Goal: Task Accomplishment & Management: Use online tool/utility

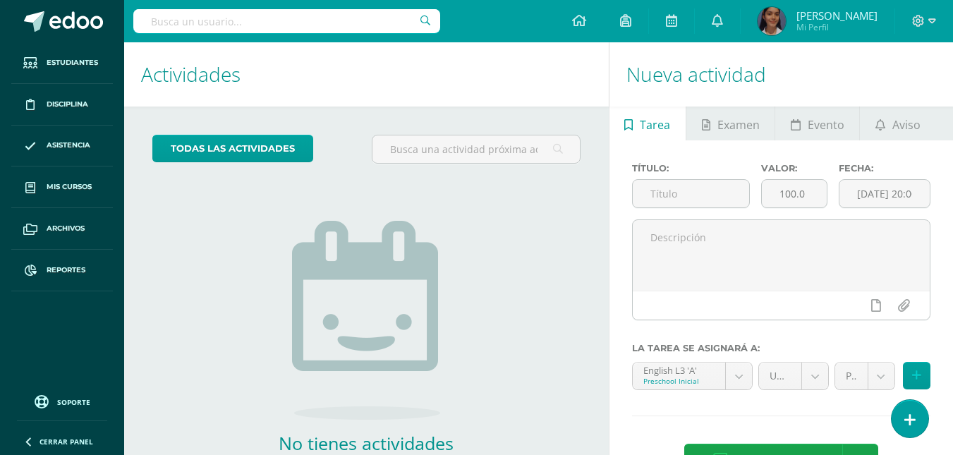
click at [195, 27] on input "text" at bounding box center [286, 21] width 307 height 24
click at [200, 28] on input "text" at bounding box center [286, 21] width 307 height 24
click at [81, 182] on span "Mis cursos" at bounding box center [69, 186] width 45 height 11
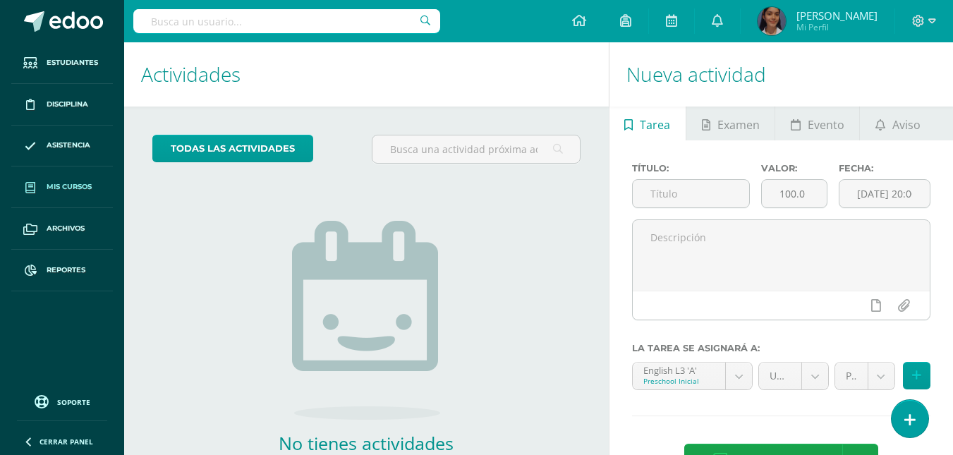
click at [81, 182] on span "Mis cursos" at bounding box center [69, 186] width 45 height 11
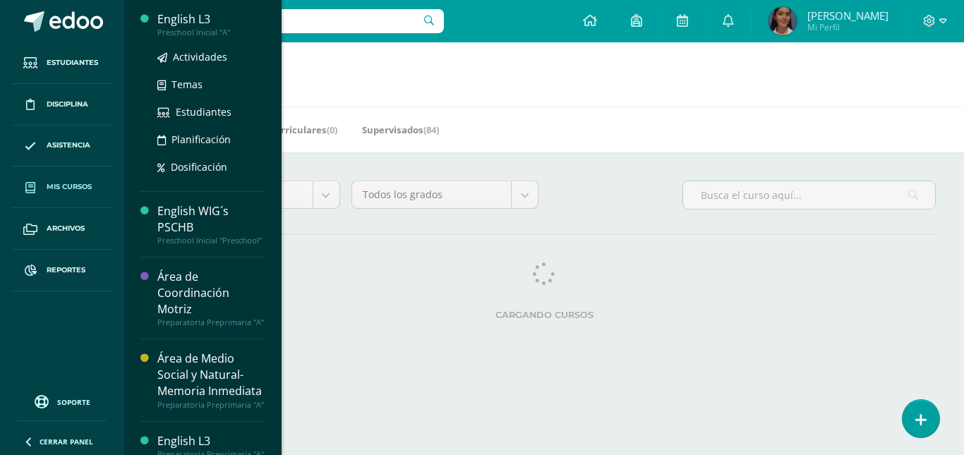
click at [200, 13] on input "text" at bounding box center [288, 21] width 310 height 24
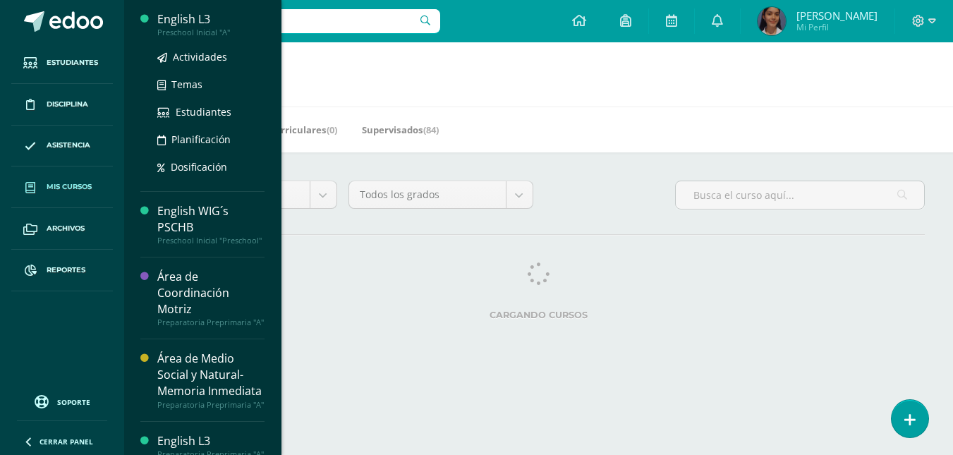
click at [200, 13] on input "text" at bounding box center [286, 21] width 307 height 24
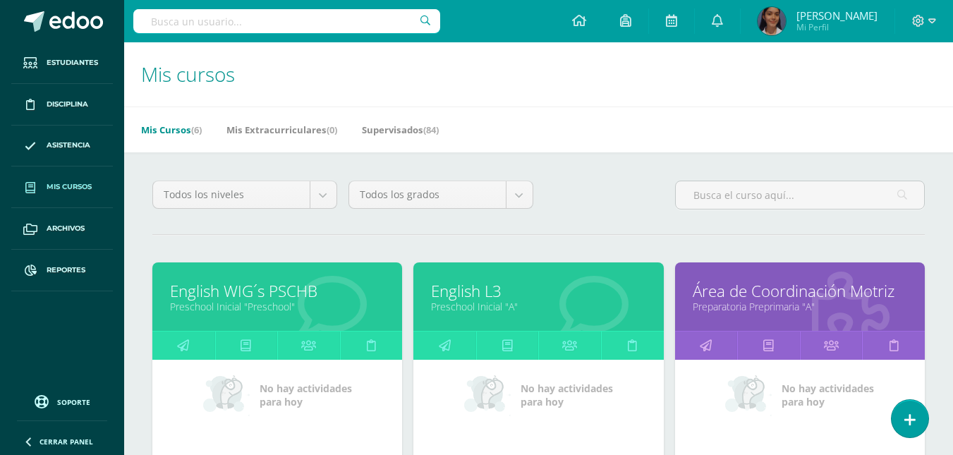
drag, startPoint x: 200, startPoint y: 13, endPoint x: 214, endPoint y: 13, distance: 13.4
click at [201, 13] on body "Estudiantes Disciplina Asistencia Mis cursos Archivos Reportes Soporte Ayuda Re…" at bounding box center [476, 439] width 953 height 878
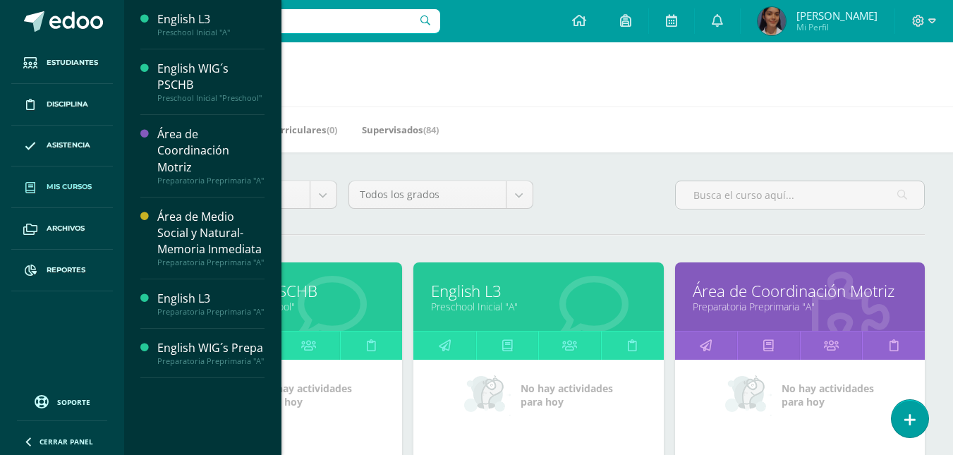
click at [523, 77] on h1 "Mis cursos" at bounding box center [538, 74] width 795 height 64
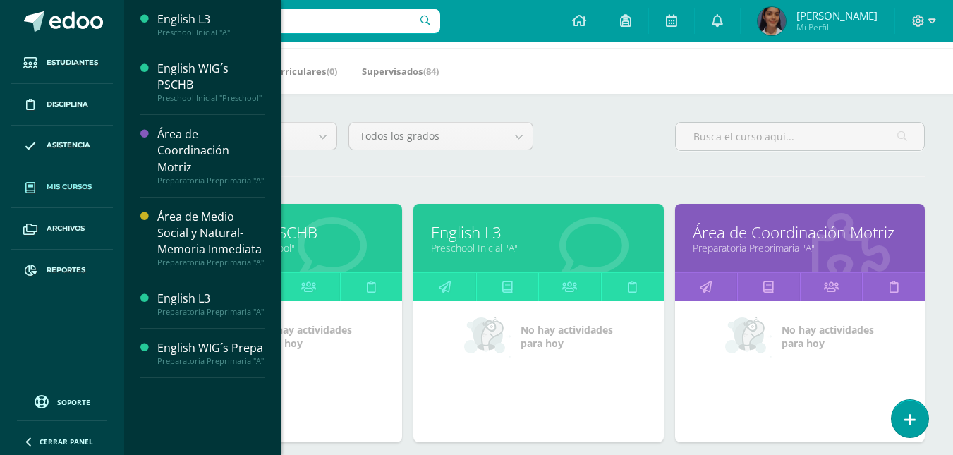
scroll to position [141, 0]
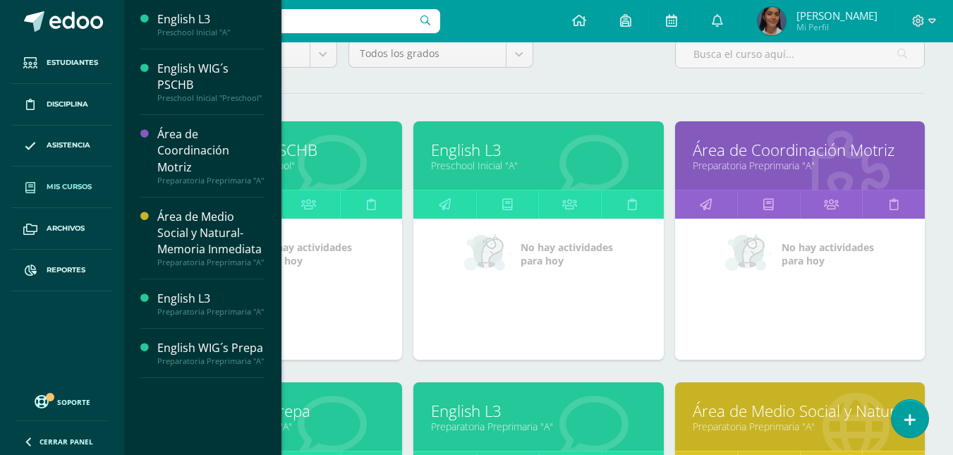
click at [948, 95] on div "Todos los niveles Todos los niveles Primaria Preprimaria Inicial Todos los grad…" at bounding box center [538, 374] width 829 height 726
click at [881, 95] on div "Todos los niveles Todos los niveles Primaria Preprimaria Inicial Todos los grad…" at bounding box center [538, 374] width 829 height 726
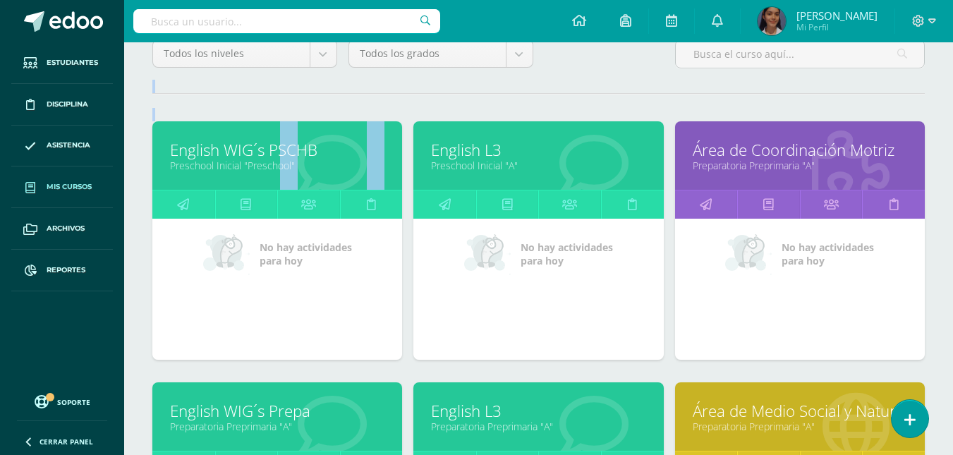
click at [82, 187] on span "Mis cursos" at bounding box center [69, 186] width 45 height 11
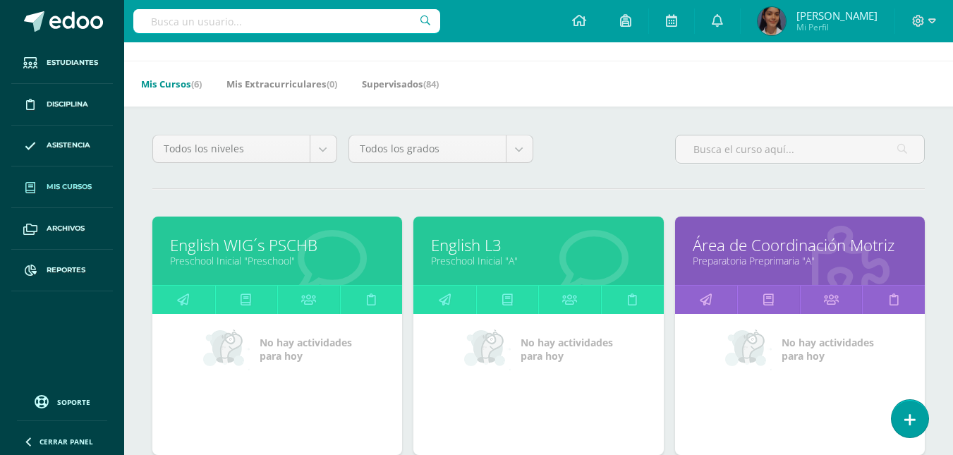
scroll to position [71, 0]
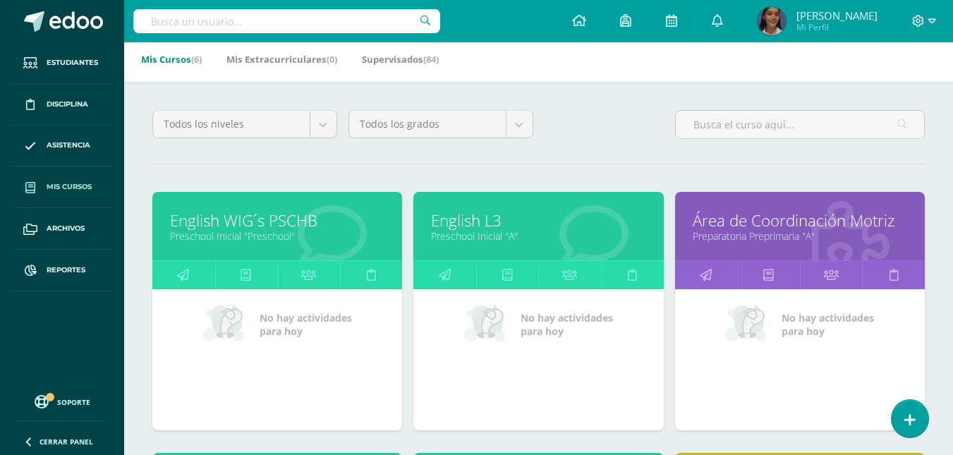
click at [468, 226] on link "English L3" at bounding box center [538, 220] width 214 height 22
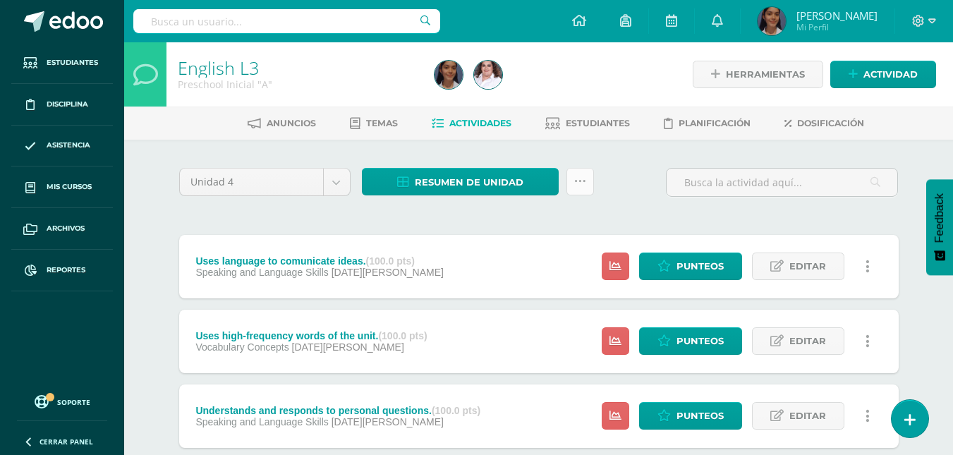
click at [585, 186] on icon at bounding box center [580, 182] width 12 height 12
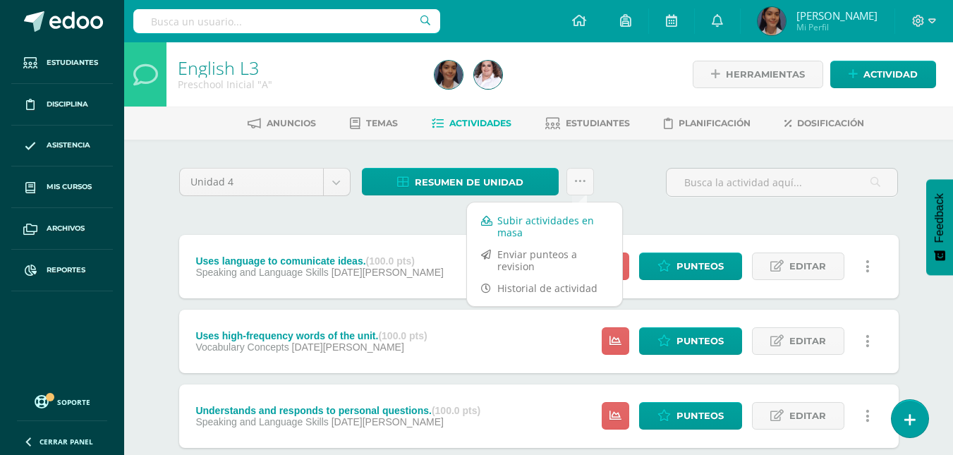
click at [534, 218] on link "Subir actividades en masa" at bounding box center [544, 226] width 155 height 34
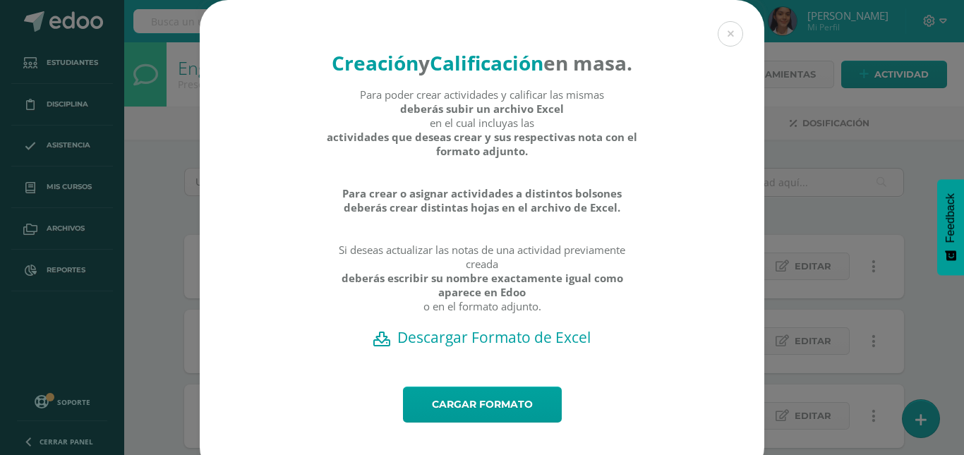
click at [504, 347] on h2 "Descargar Formato de Excel" at bounding box center [481, 337] width 515 height 20
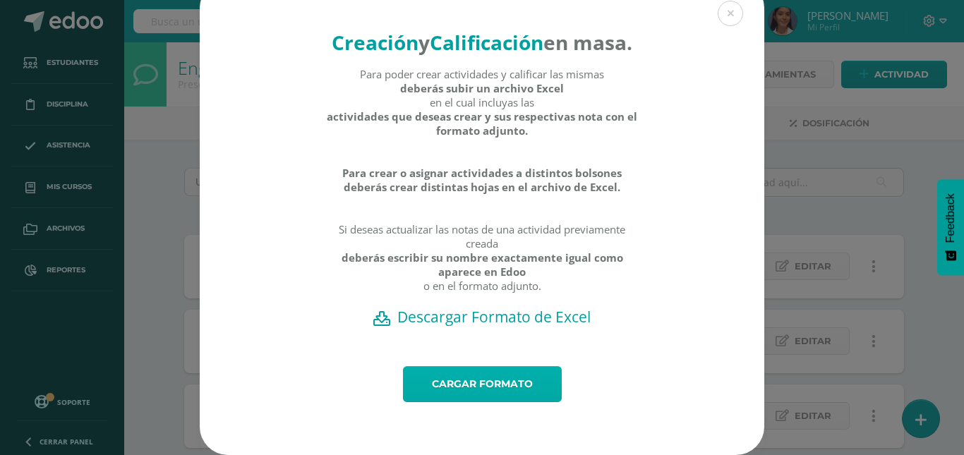
click at [473, 390] on link "Cargar formato" at bounding box center [482, 384] width 159 height 36
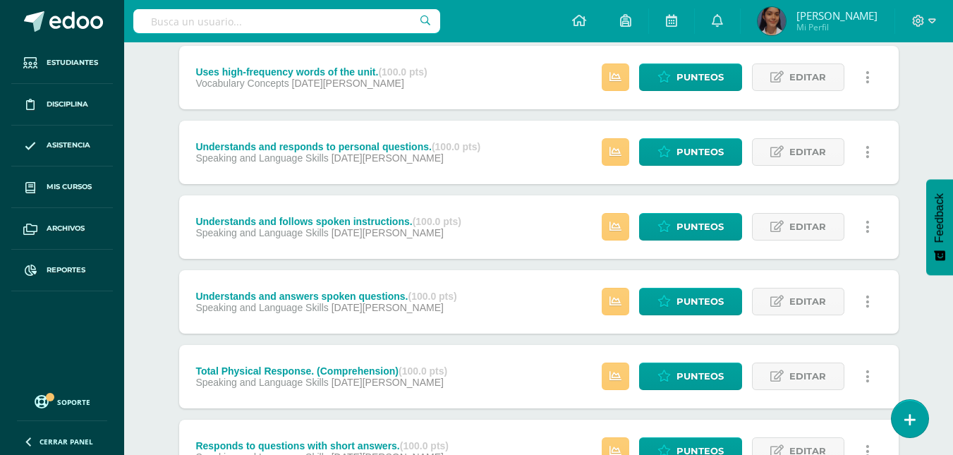
scroll to position [141, 0]
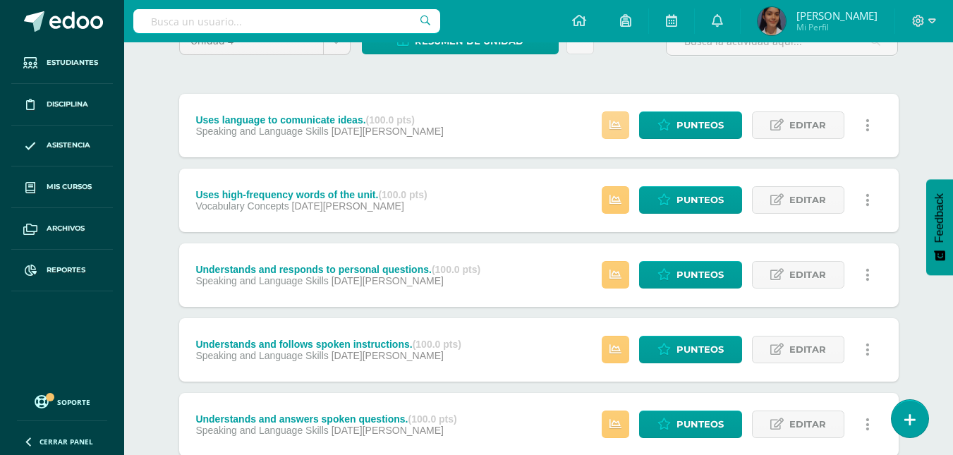
click at [605, 133] on link at bounding box center [616, 125] width 28 height 28
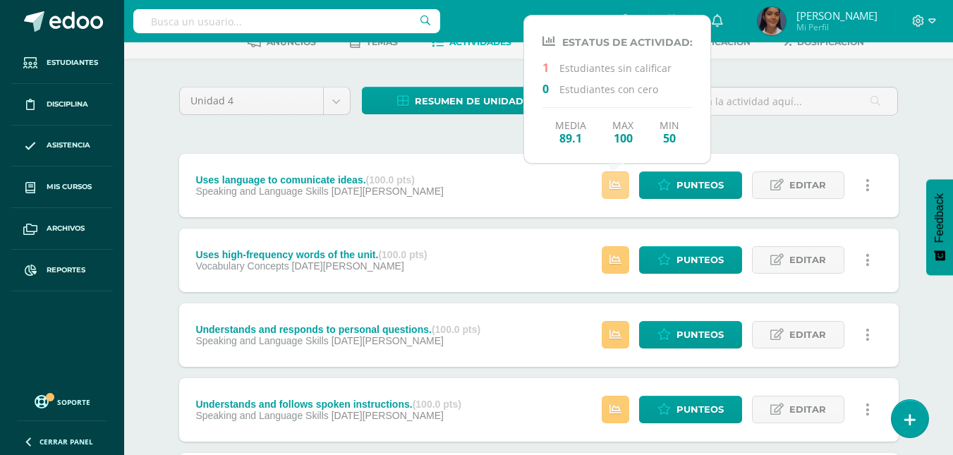
scroll to position [0, 0]
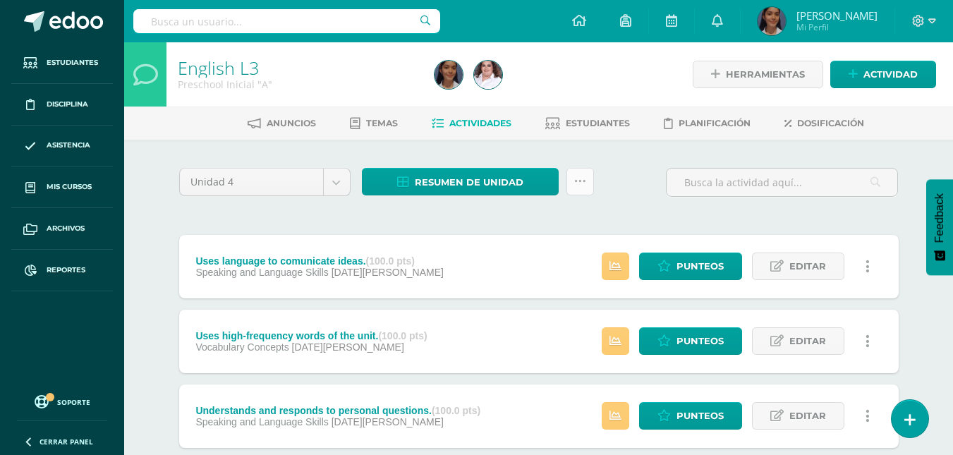
click at [582, 181] on icon at bounding box center [580, 182] width 12 height 12
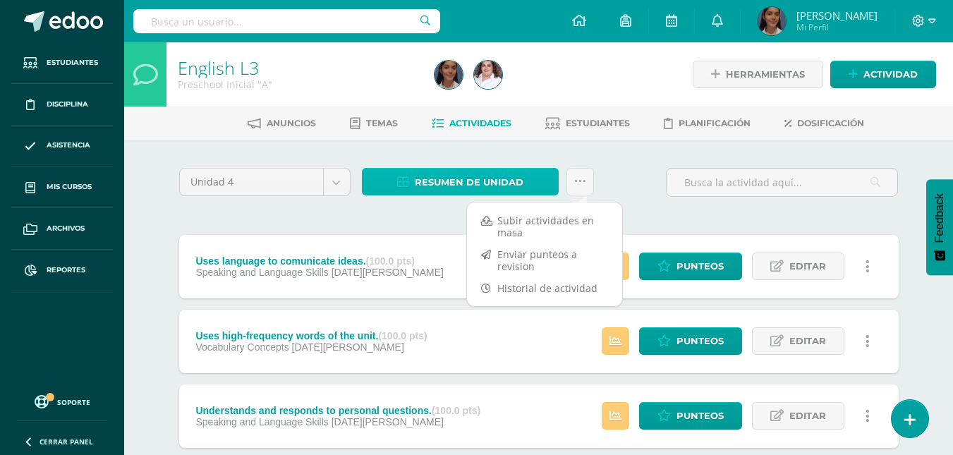
click at [531, 186] on link "Resumen de unidad" at bounding box center [460, 182] width 197 height 28
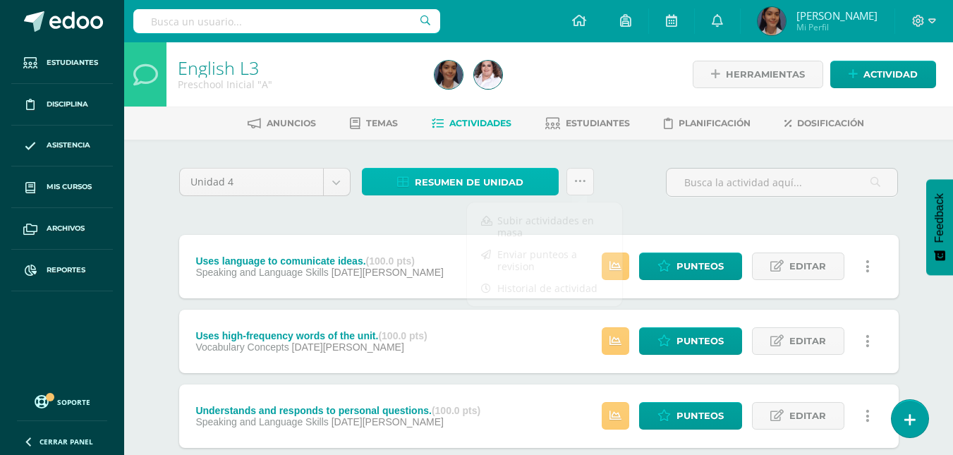
click at [531, 186] on link "Resumen de unidad" at bounding box center [460, 182] width 197 height 28
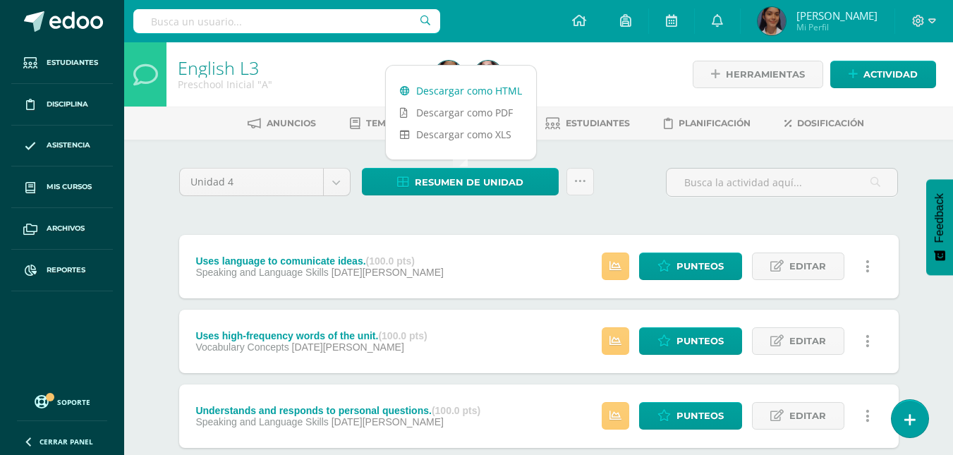
click at [470, 89] on link "Descargar como HTML" at bounding box center [461, 91] width 150 height 22
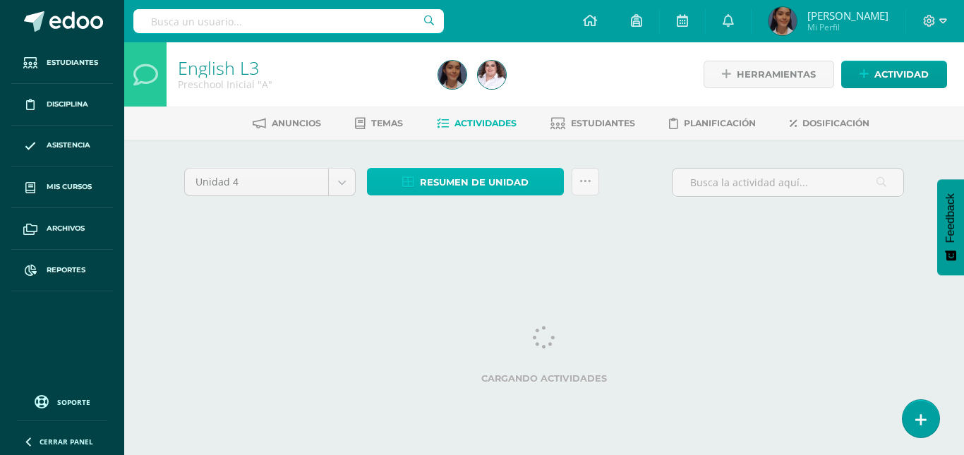
click at [512, 186] on span "Resumen de unidad" at bounding box center [474, 182] width 109 height 26
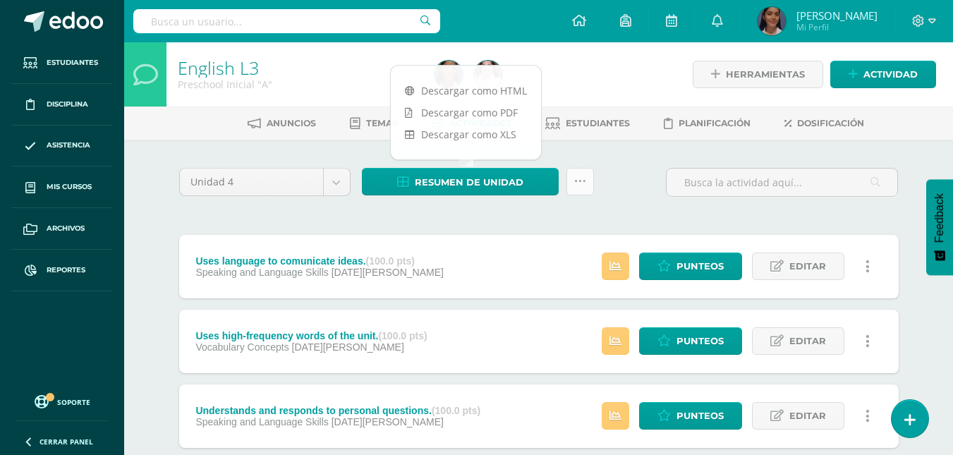
click at [570, 182] on link at bounding box center [580, 182] width 28 height 28
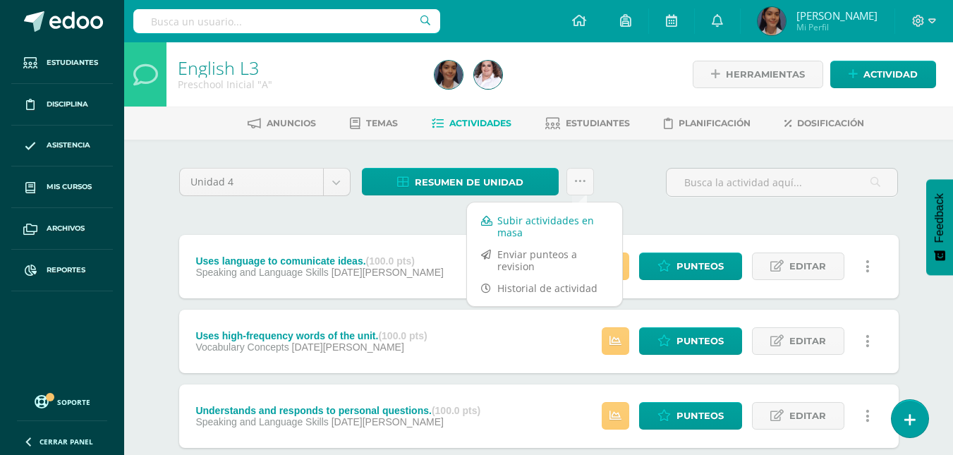
click at [527, 221] on link "Subir actividades en masa" at bounding box center [544, 226] width 155 height 34
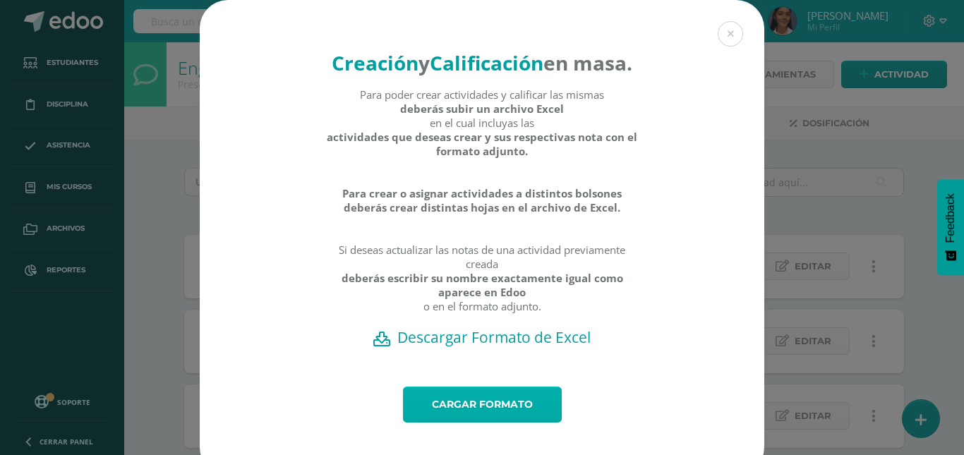
click at [506, 423] on link "Cargar formato" at bounding box center [482, 405] width 159 height 36
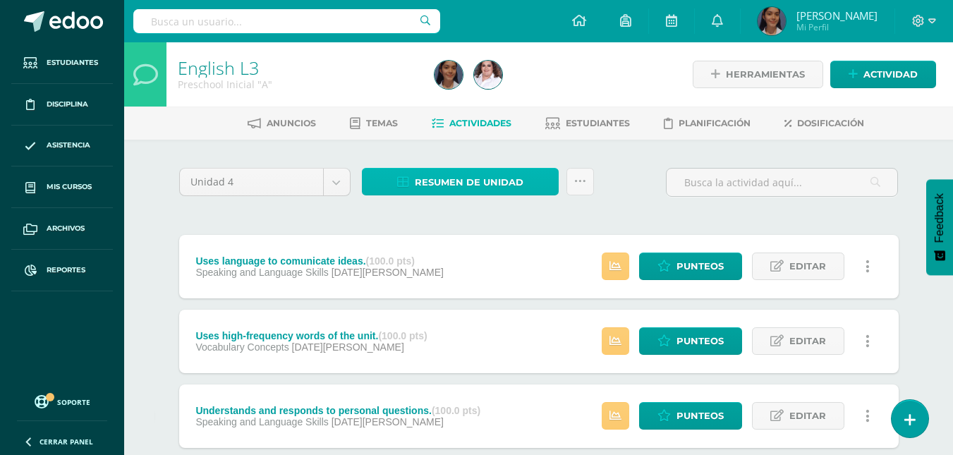
click at [537, 176] on link "Resumen de unidad" at bounding box center [460, 182] width 197 height 28
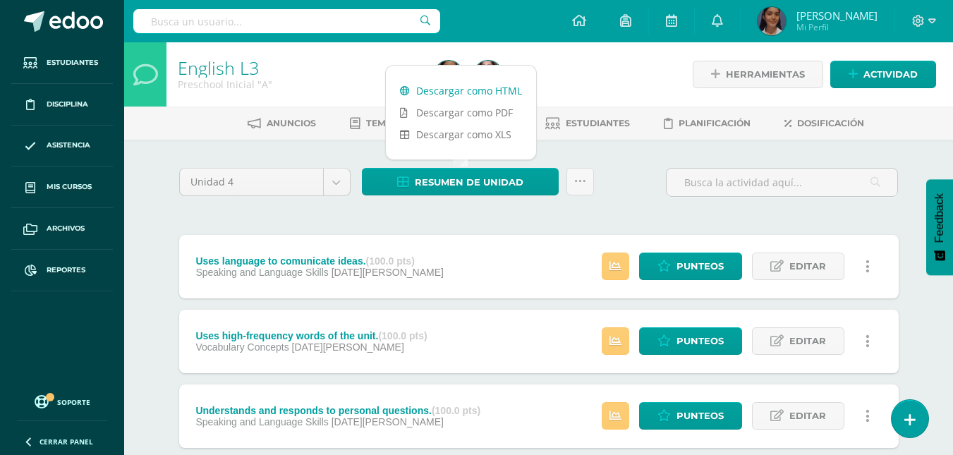
click at [458, 89] on link "Descargar como HTML" at bounding box center [461, 91] width 150 height 22
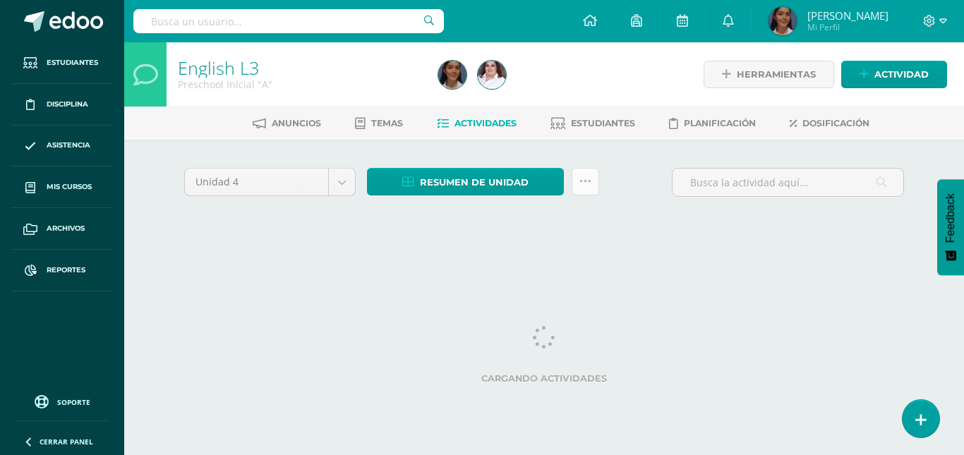
click at [579, 184] on icon at bounding box center [585, 182] width 12 height 12
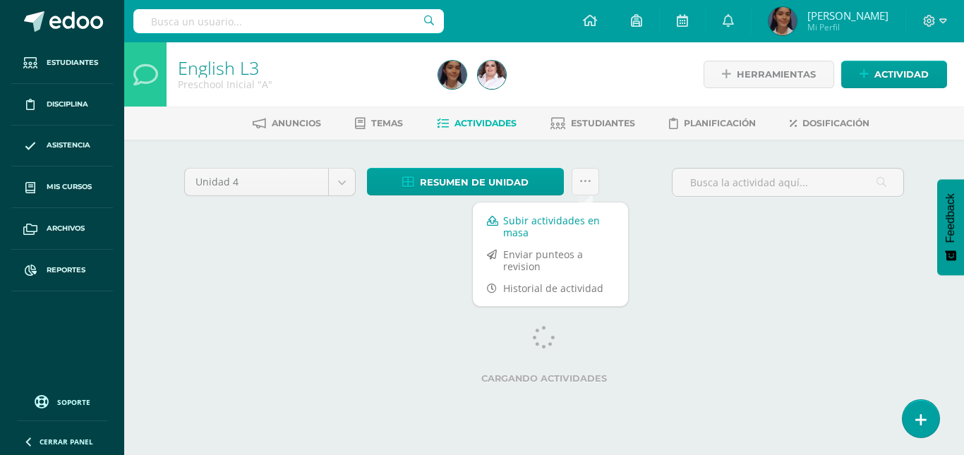
click at [552, 222] on link "Subir actividades en masa" at bounding box center [550, 226] width 155 height 34
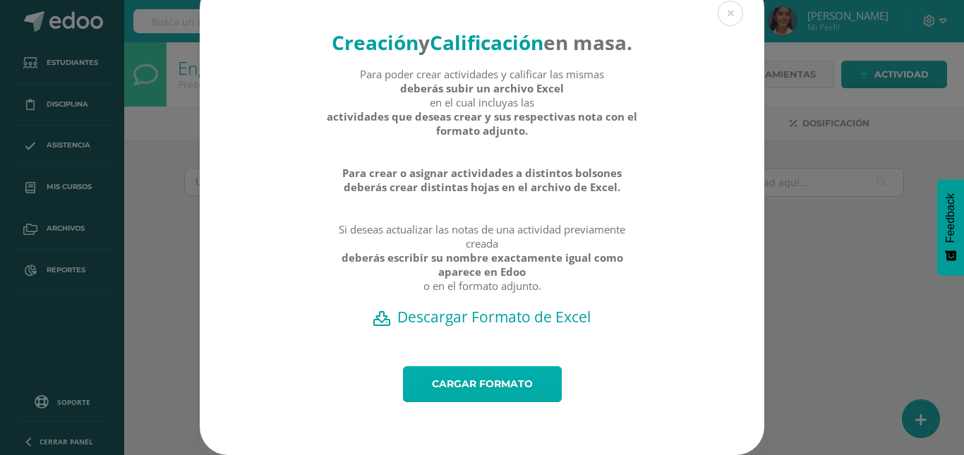
scroll to position [47, 0]
click at [516, 374] on link "Cargar formato" at bounding box center [482, 384] width 159 height 36
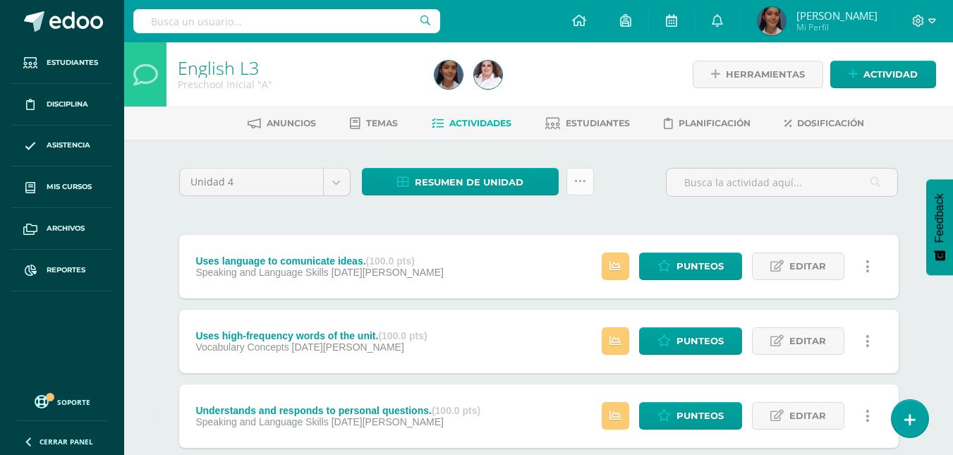
click at [570, 176] on link at bounding box center [580, 182] width 28 height 28
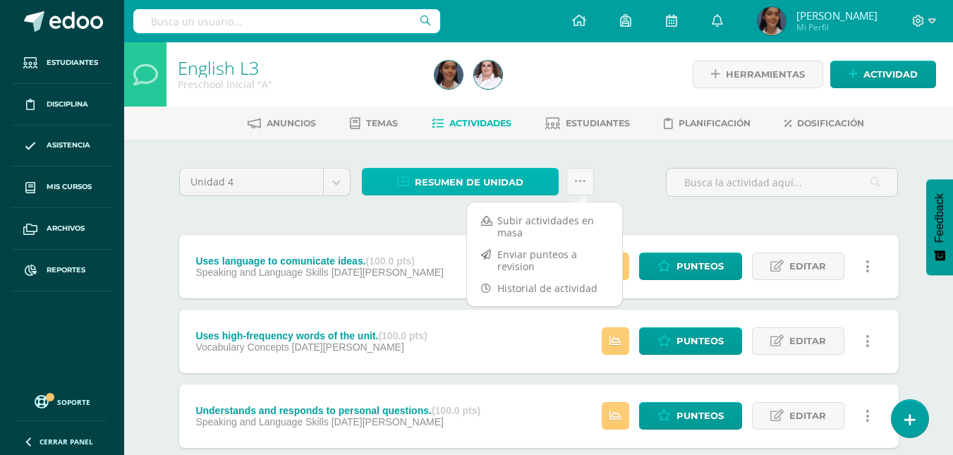
click at [501, 186] on span "Resumen de unidad" at bounding box center [469, 182] width 109 height 26
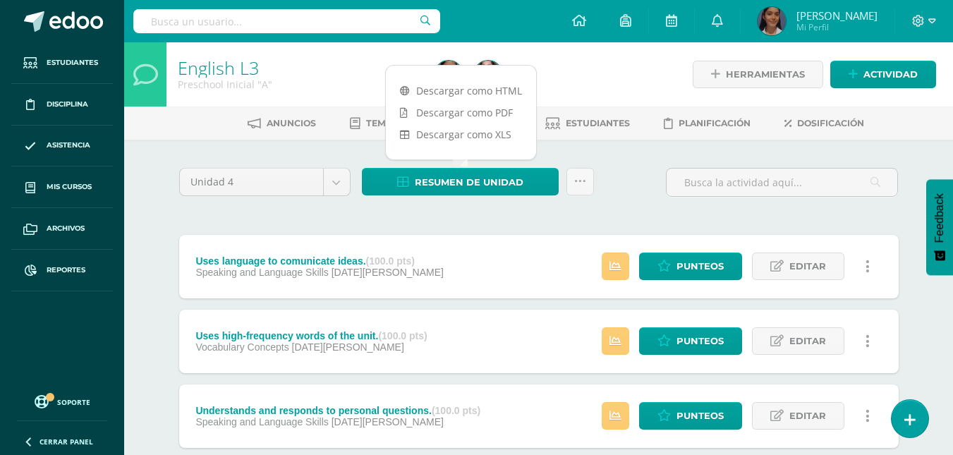
click at [629, 177] on div "Unidad 4 Unidad 1 Unidad 2 Unidad 3 Unidad 4 Resumen de unidad ¿Estás seguro qu…" at bounding box center [539, 188] width 731 height 40
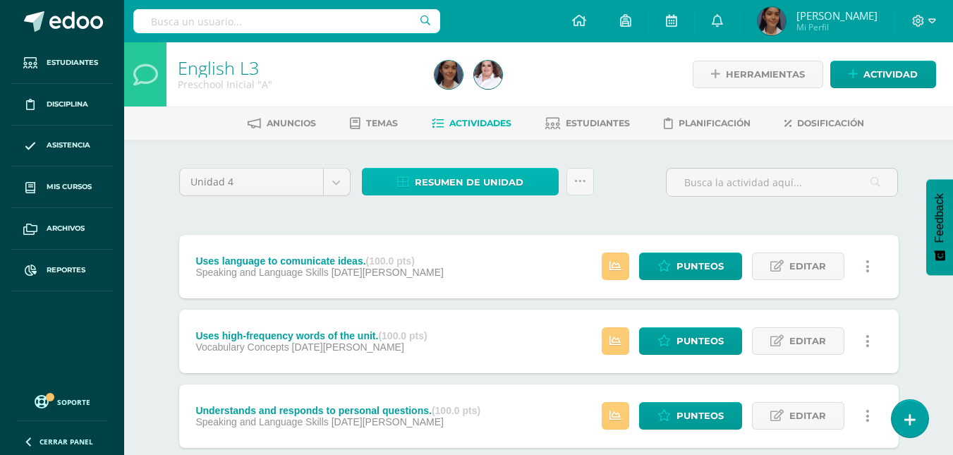
click at [497, 181] on span "Resumen de unidad" at bounding box center [469, 182] width 109 height 26
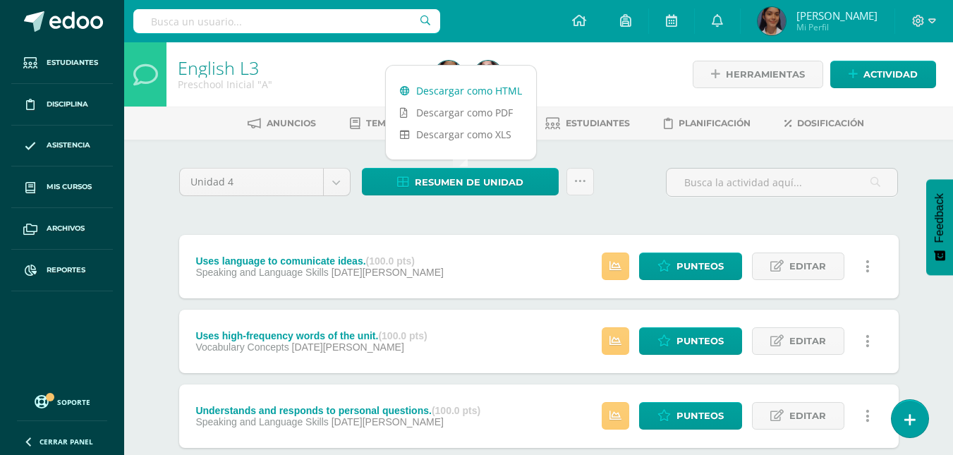
click at [486, 85] on link "Descargar como HTML" at bounding box center [461, 91] width 150 height 22
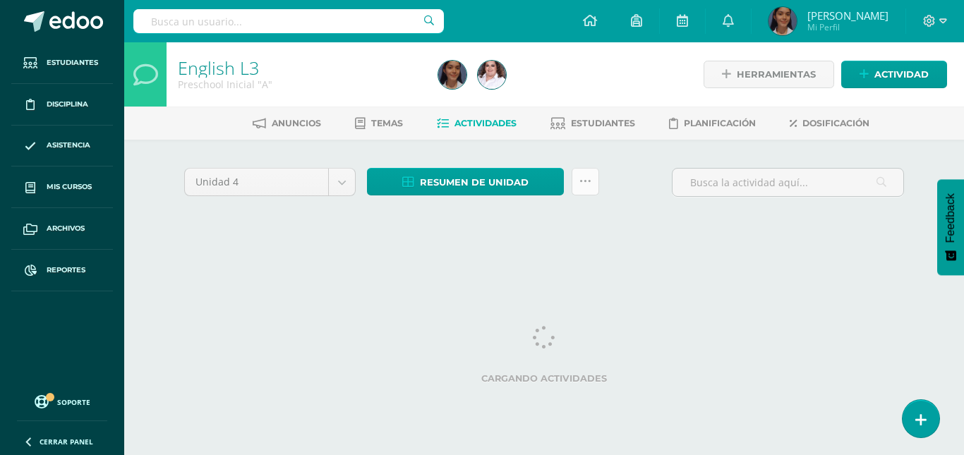
click at [576, 177] on link at bounding box center [585, 182] width 28 height 28
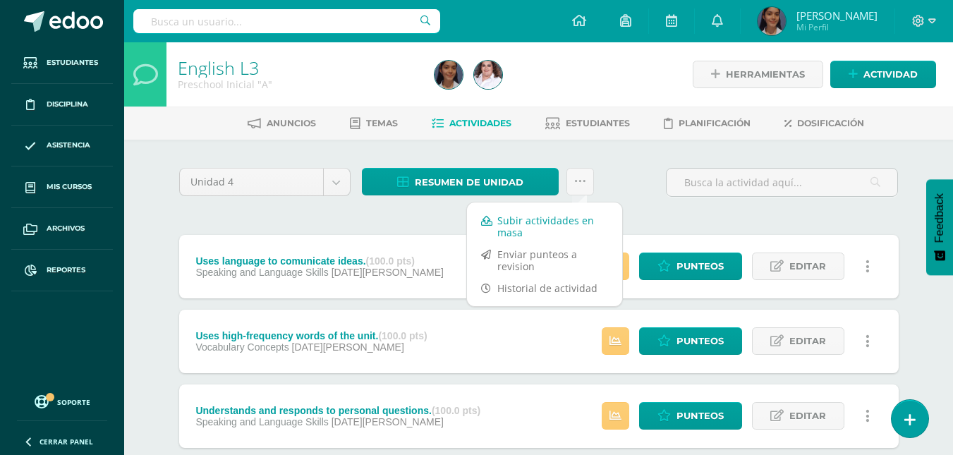
click at [554, 228] on link "Subir actividades en masa" at bounding box center [544, 226] width 155 height 34
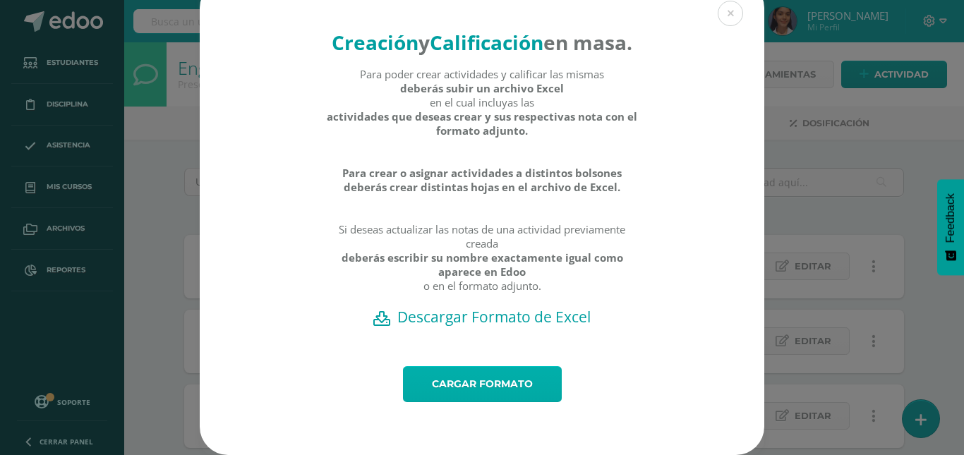
scroll to position [47, 0]
click at [506, 393] on link "Cargar formato" at bounding box center [482, 384] width 159 height 36
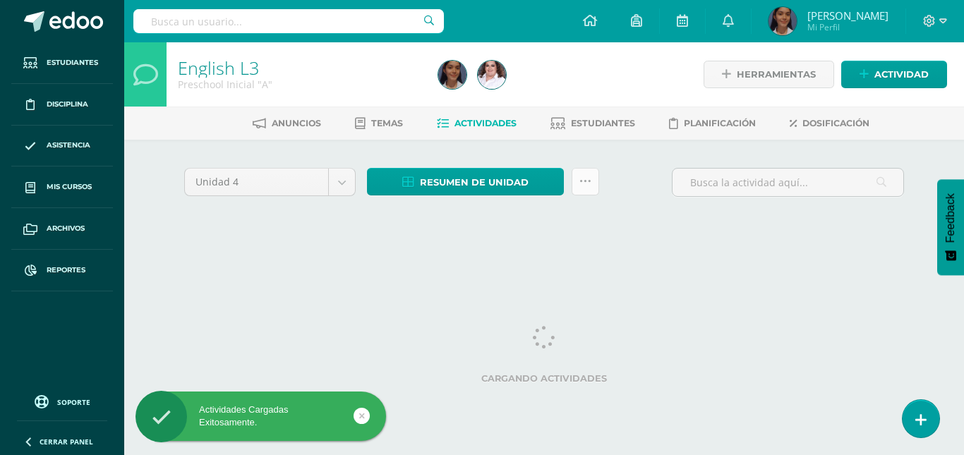
click at [590, 178] on icon at bounding box center [585, 182] width 12 height 12
click at [715, 253] on div "Unidad 4 Unidad 1 Unidad 2 Unidad 3 Unidad 4 Resumen de unidad Descargar como H…" at bounding box center [544, 201] width 776 height 123
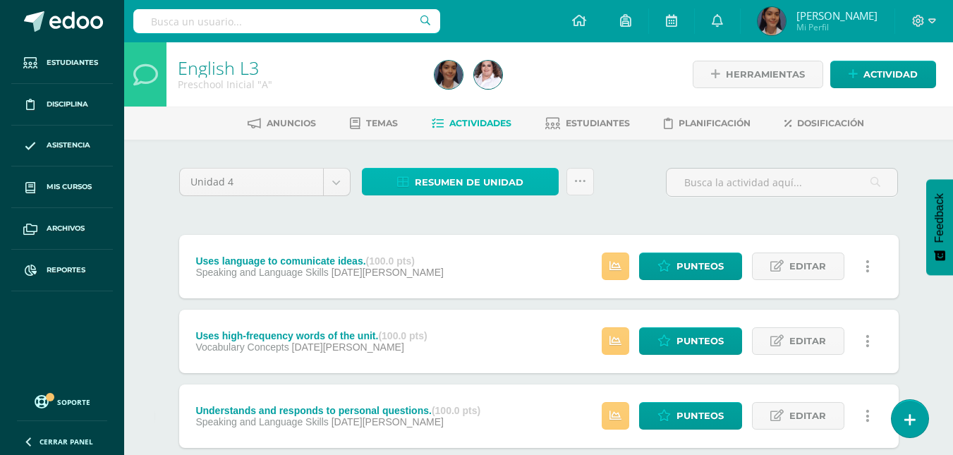
click at [529, 180] on link "Resumen de unidad" at bounding box center [460, 182] width 197 height 28
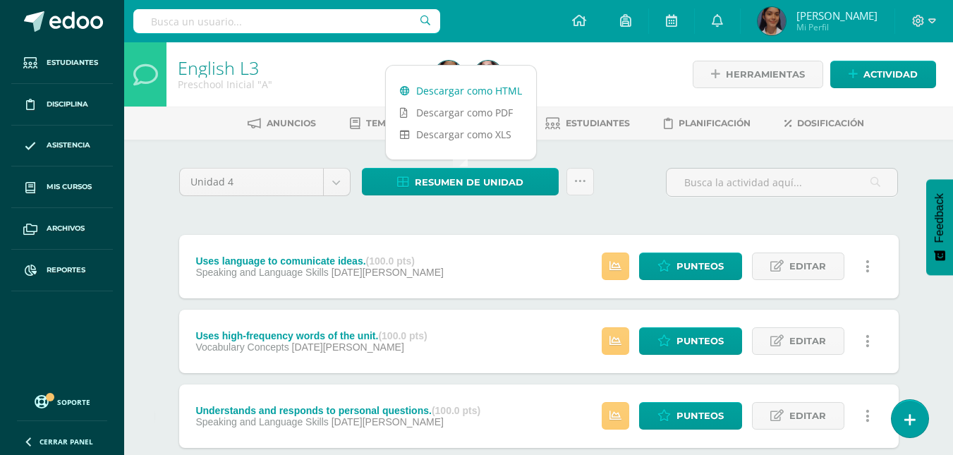
click at [456, 85] on link "Descargar como HTML" at bounding box center [461, 91] width 150 height 22
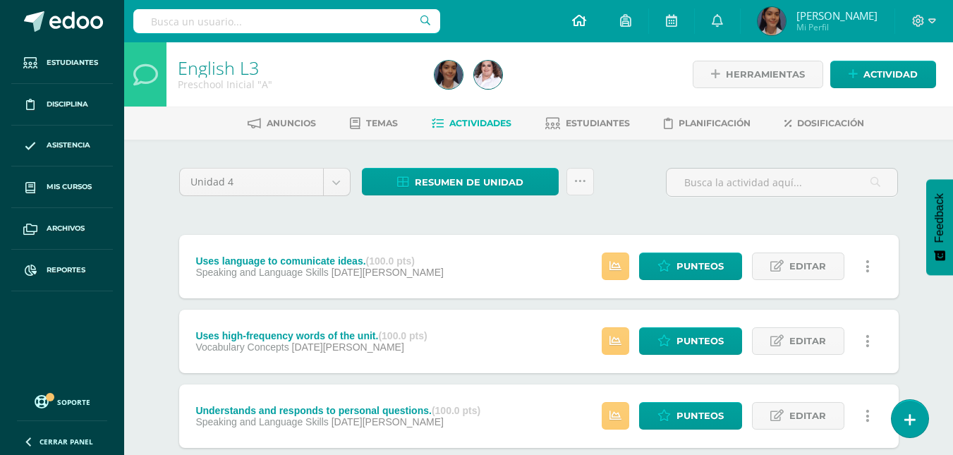
click at [586, 23] on icon at bounding box center [579, 20] width 14 height 13
